Goal: Find specific page/section: Find specific page/section

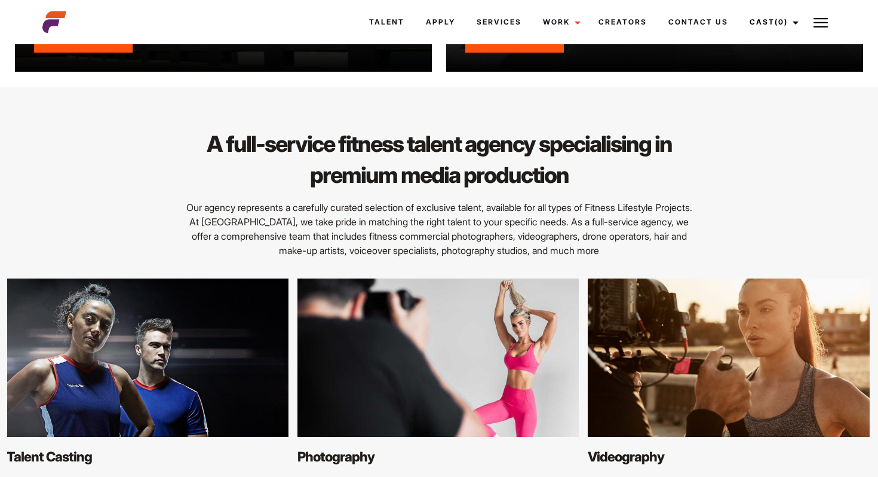
scroll to position [1159, 0]
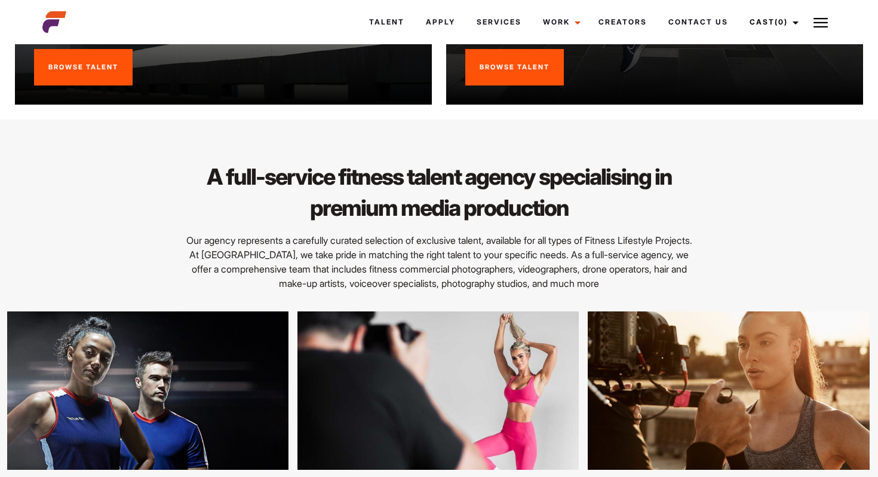
click at [521, 66] on link "Browse Talent" at bounding box center [514, 67] width 99 height 37
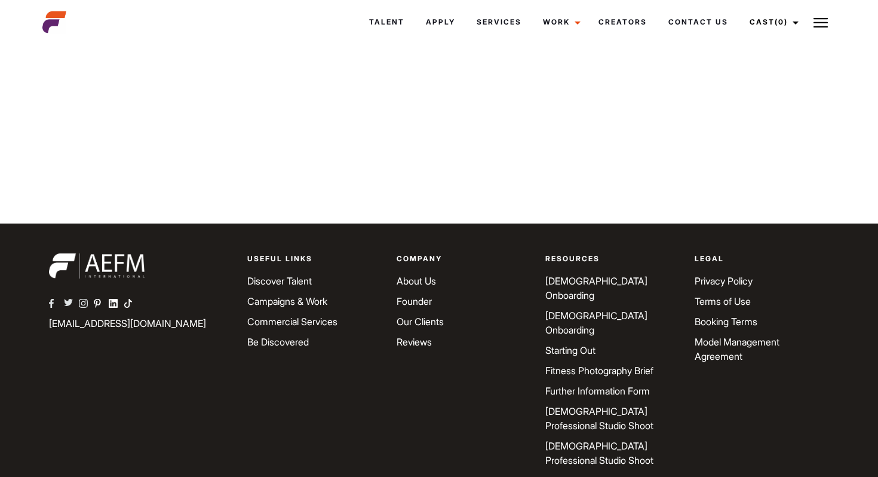
scroll to position [6963, 0]
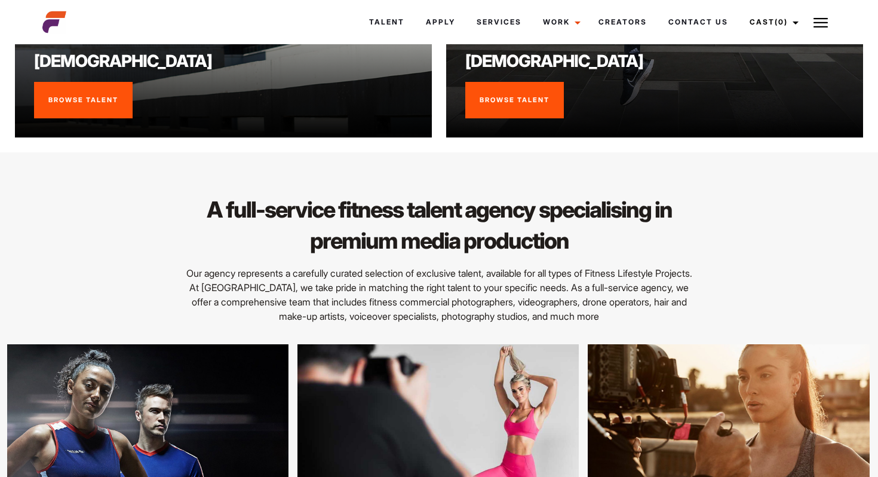
scroll to position [1159, 0]
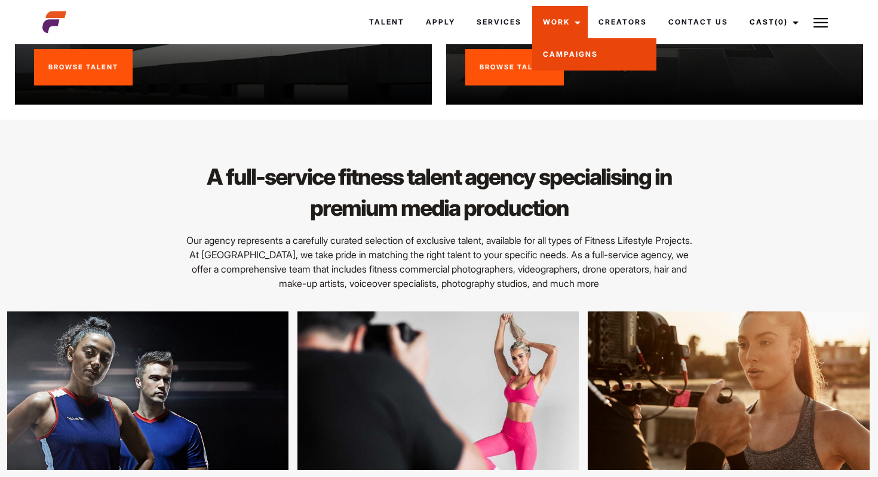
click at [562, 51] on link "Campaigns" at bounding box center [594, 54] width 124 height 32
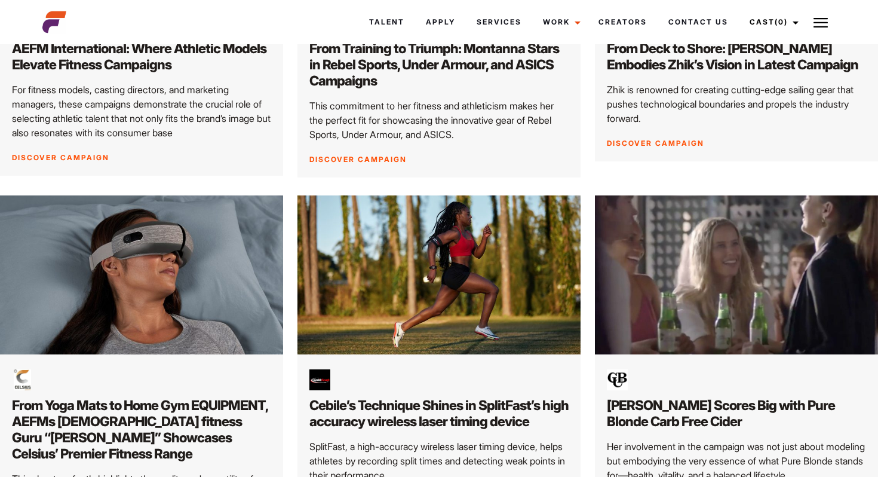
scroll to position [698, 0]
